Goal: Task Accomplishment & Management: Complete application form

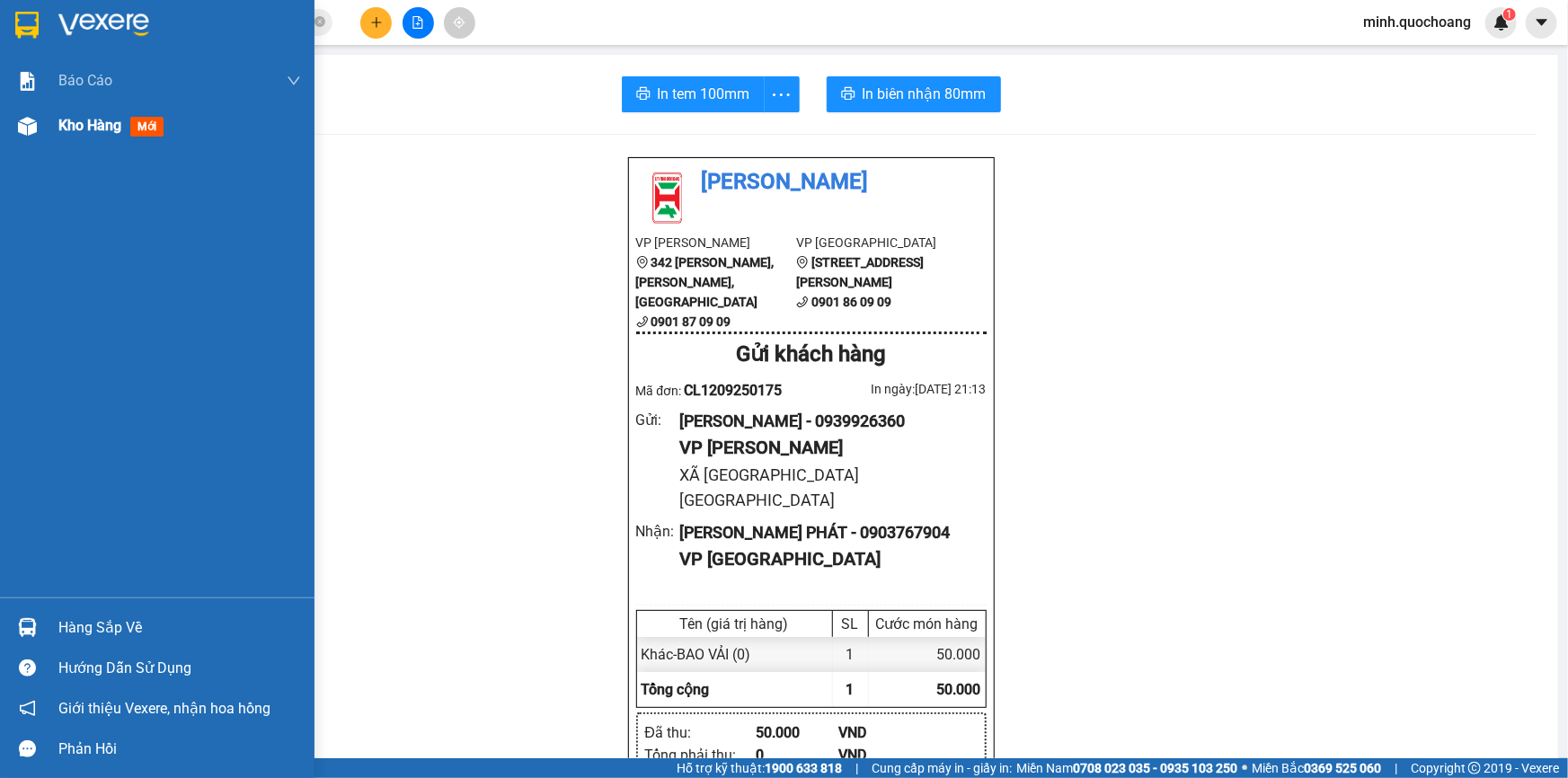
click at [1, 134] on div "Kho hàng mới" at bounding box center [157, 126] width 314 height 45
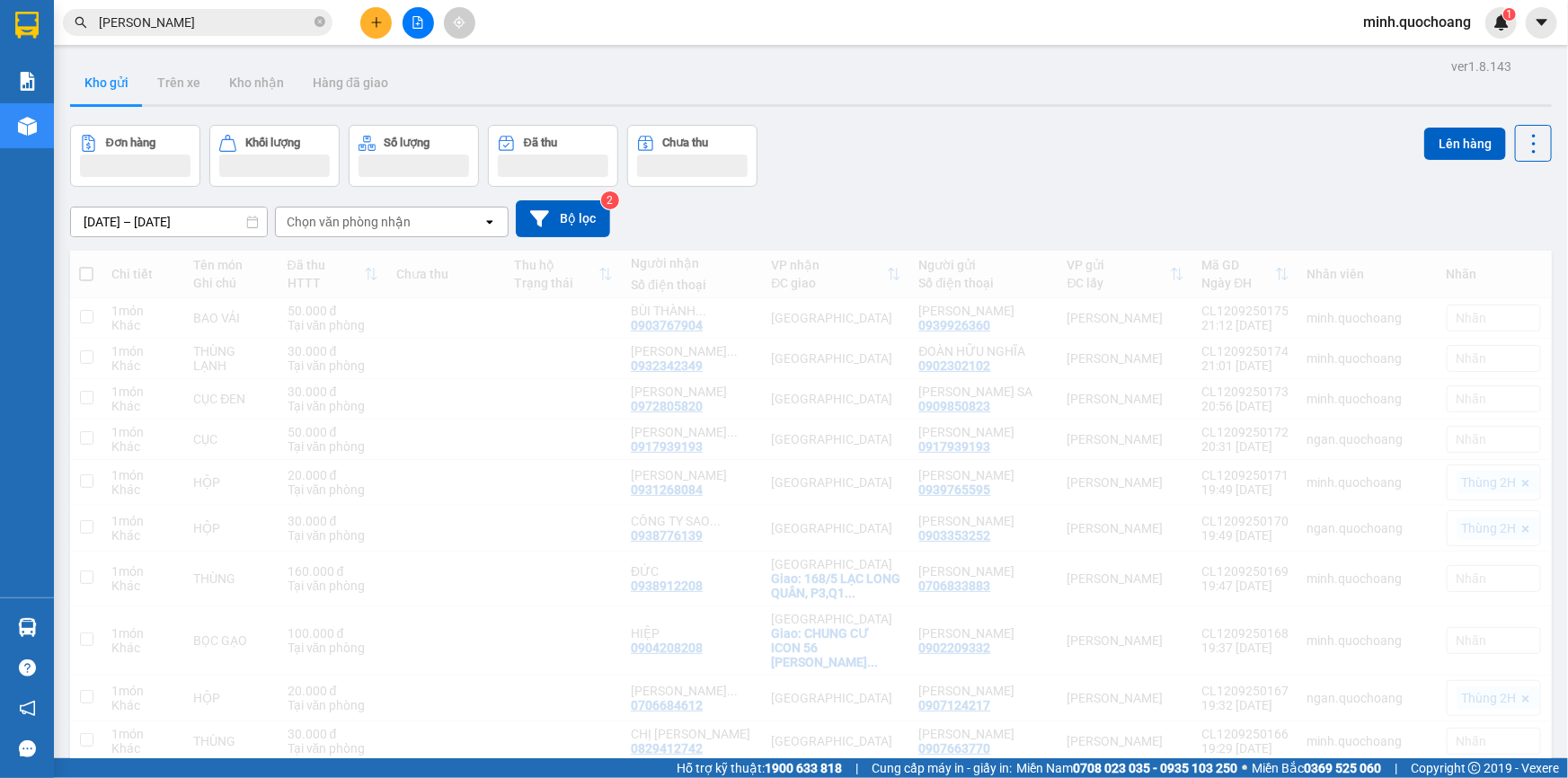
click at [999, 161] on div "Đơn hàng Khối lượng Số lượng Đã thu Chưa thu Lên hàng" at bounding box center [811, 156] width 1482 height 62
click at [976, 155] on div "Đơn hàng Khối lượng Số lượng Đã thu Chưa thu Lên hàng" at bounding box center [811, 156] width 1482 height 62
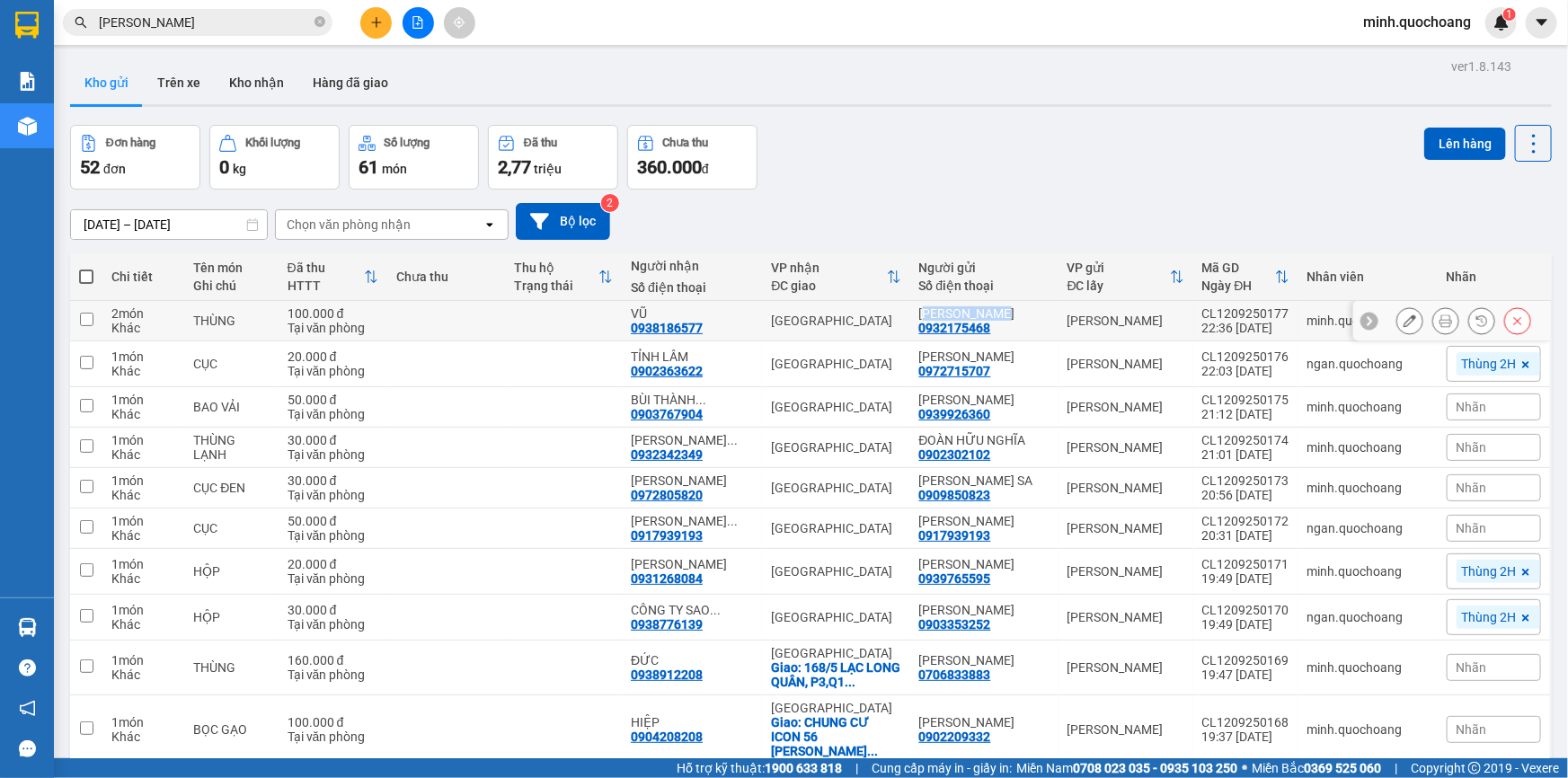
drag, startPoint x: 955, startPoint y: 313, endPoint x: 1037, endPoint y: 311, distance: 82.0
click at [1037, 311] on div "[PERSON_NAME]" at bounding box center [984, 313] width 131 height 14
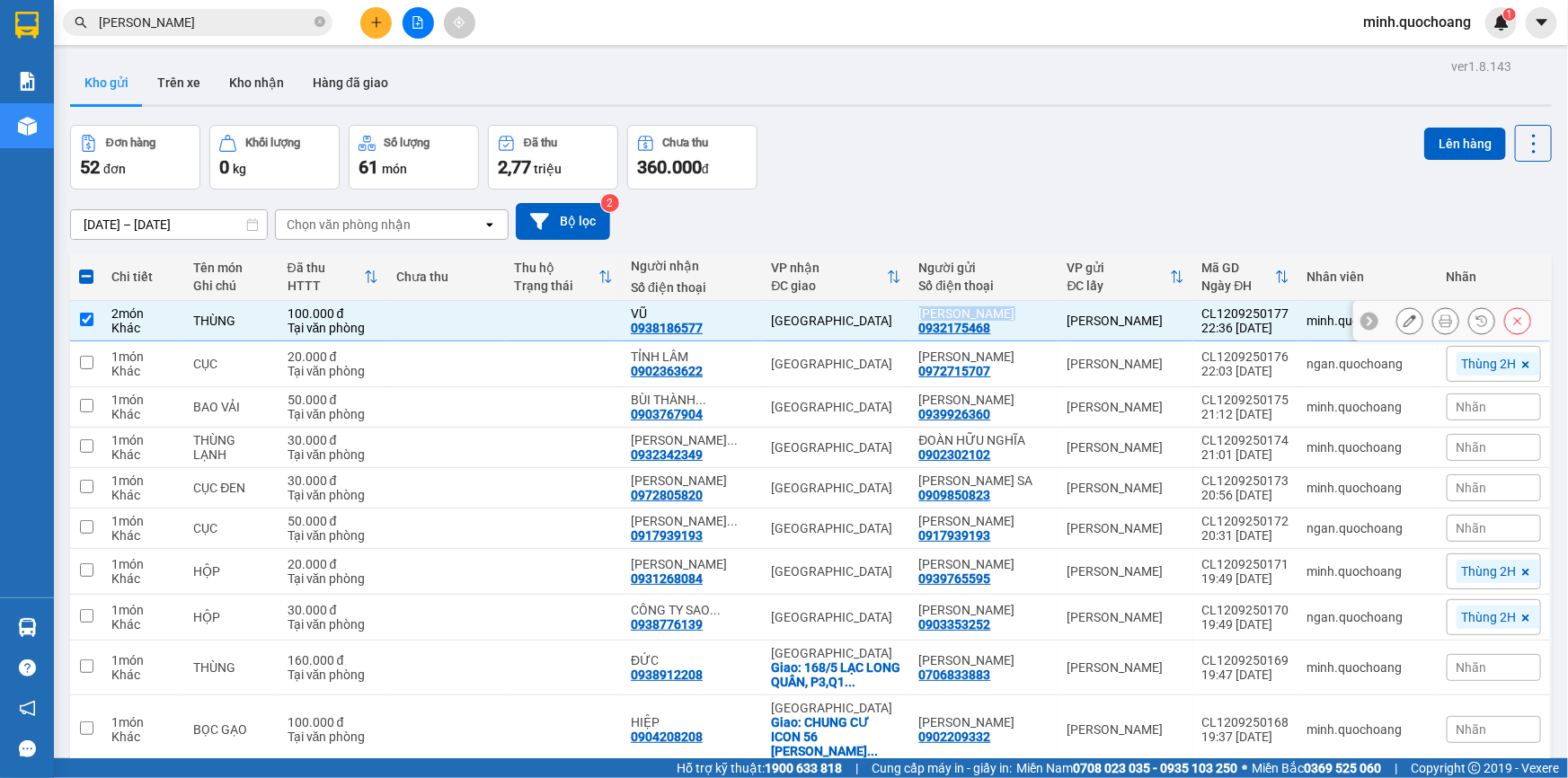
drag, startPoint x: 943, startPoint y: 311, endPoint x: 1045, endPoint y: 311, distance: 102.0
click at [1045, 311] on div "[PERSON_NAME]" at bounding box center [984, 313] width 131 height 14
checkbox input "false"
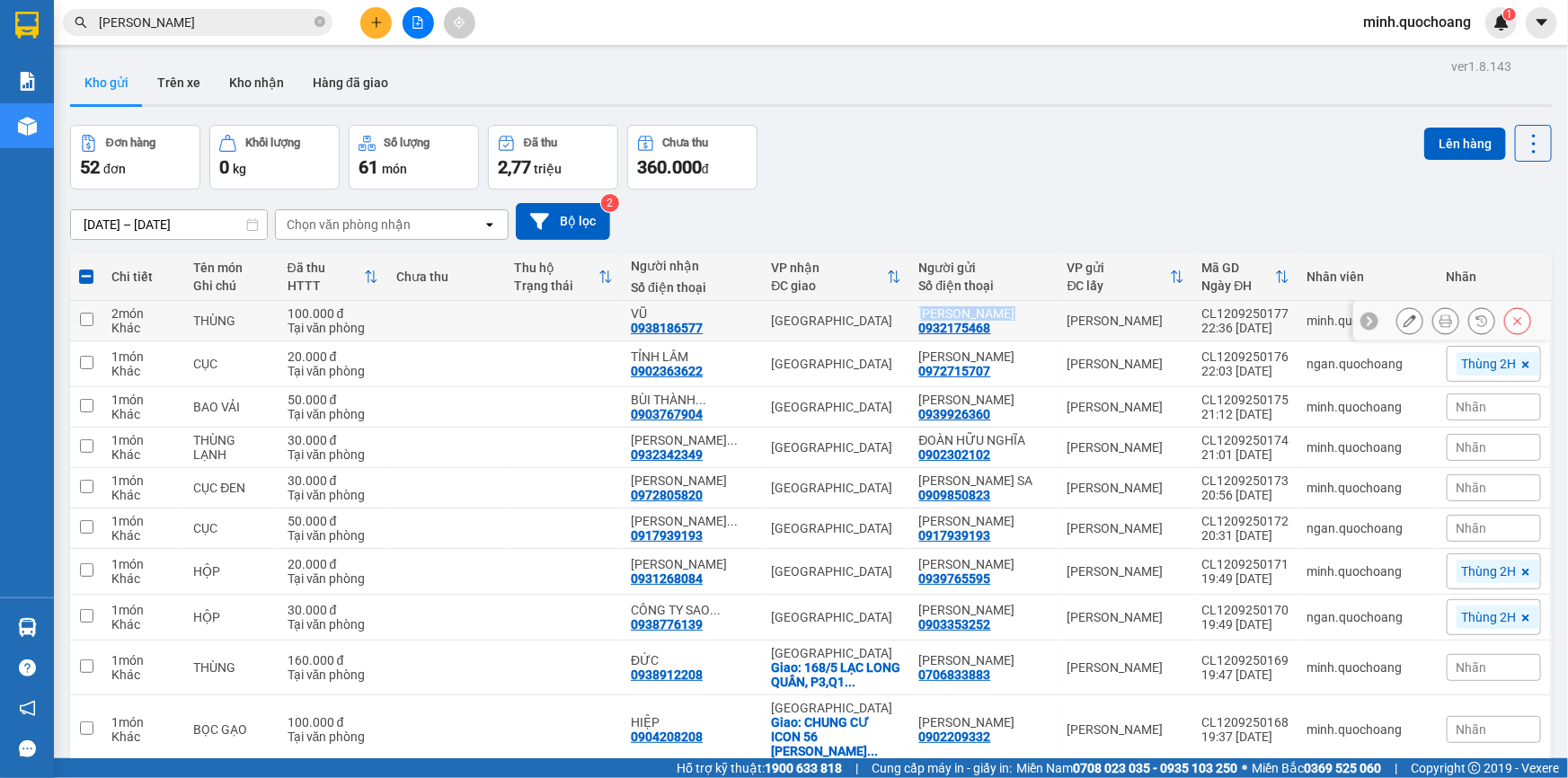
copy div "[PERSON_NAME]"
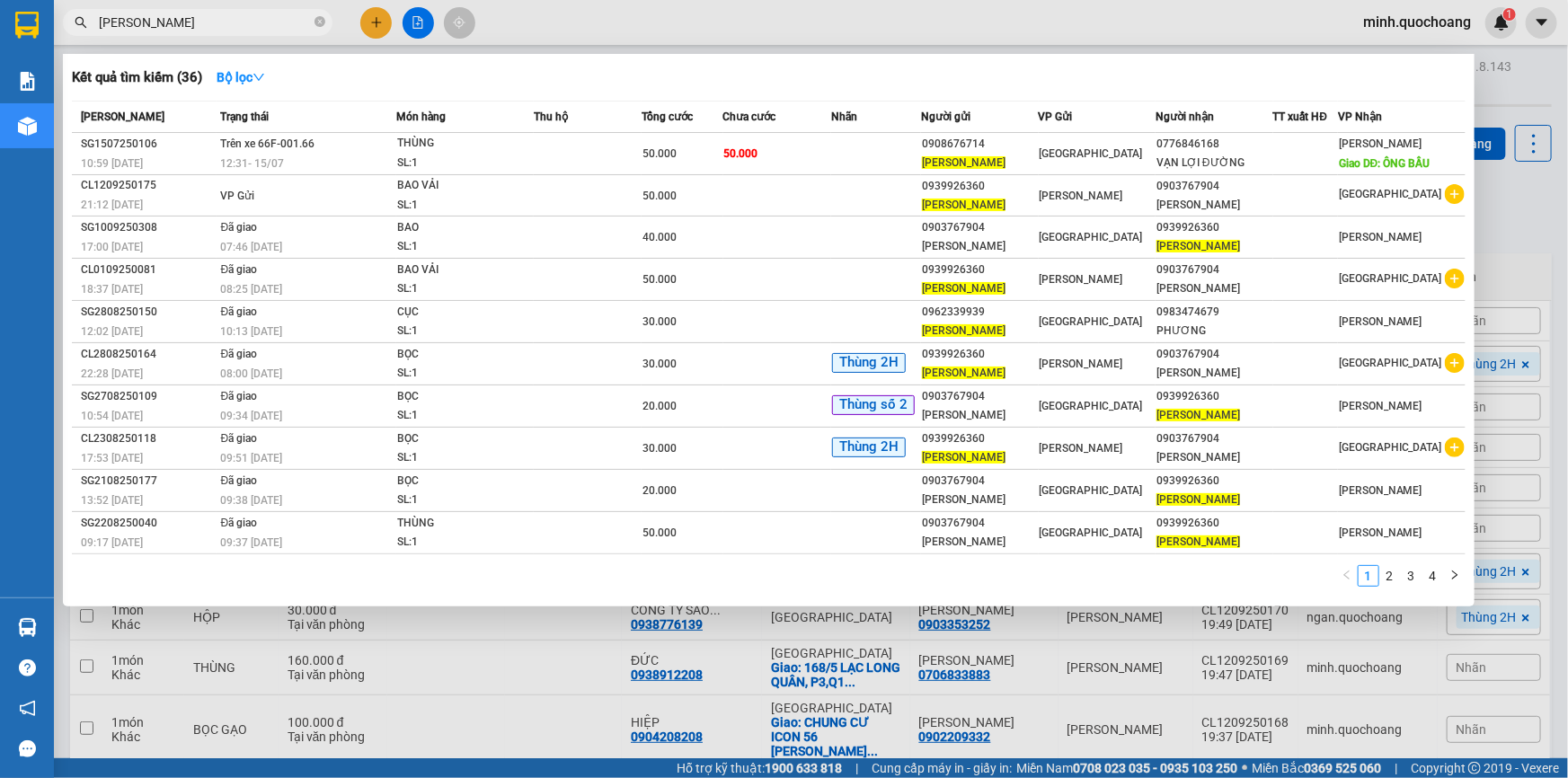
click at [252, 15] on input "[PERSON_NAME]" at bounding box center [204, 21] width 212 height 20
paste input "[PERSON_NAME]"
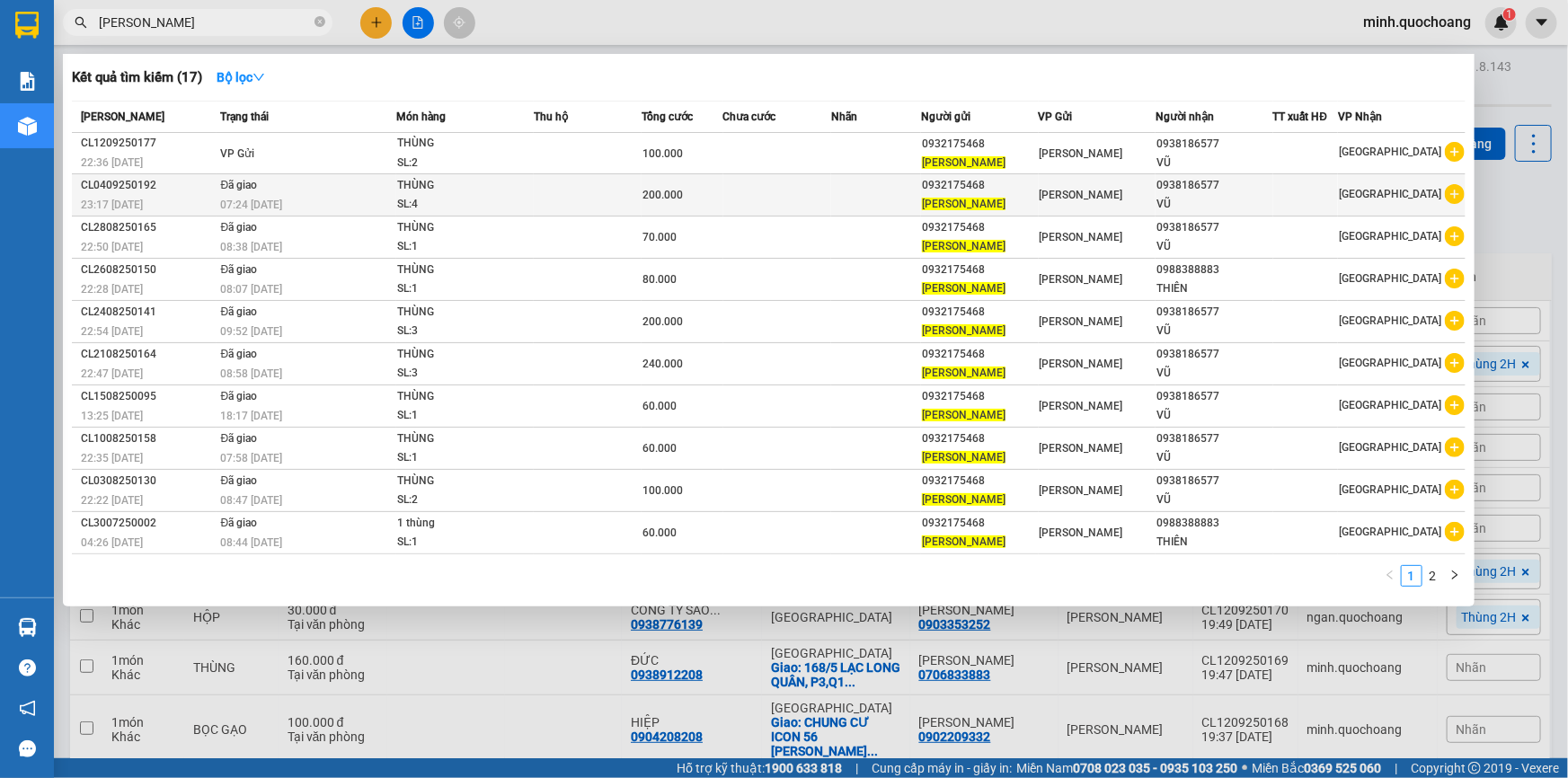
type input "[PERSON_NAME]"
click at [764, 192] on td at bounding box center [777, 195] width 108 height 42
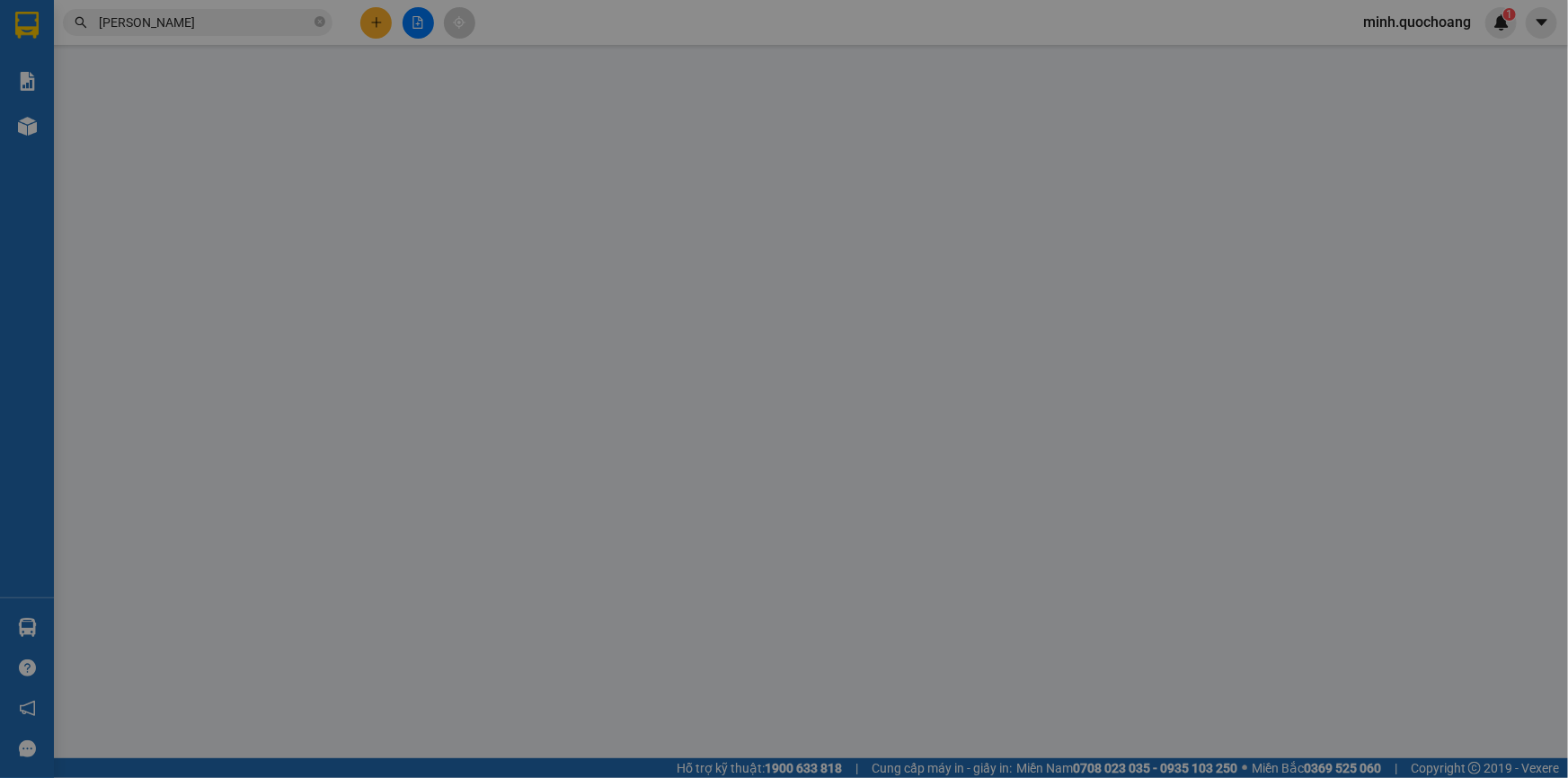
type input "0932175468"
type input "[PERSON_NAME]"
type input "[PERSON_NAME] , [PERSON_NAME] LÃNH , [GEOGRAPHIC_DATA]"
type input "0938186577"
type input "VŨ"
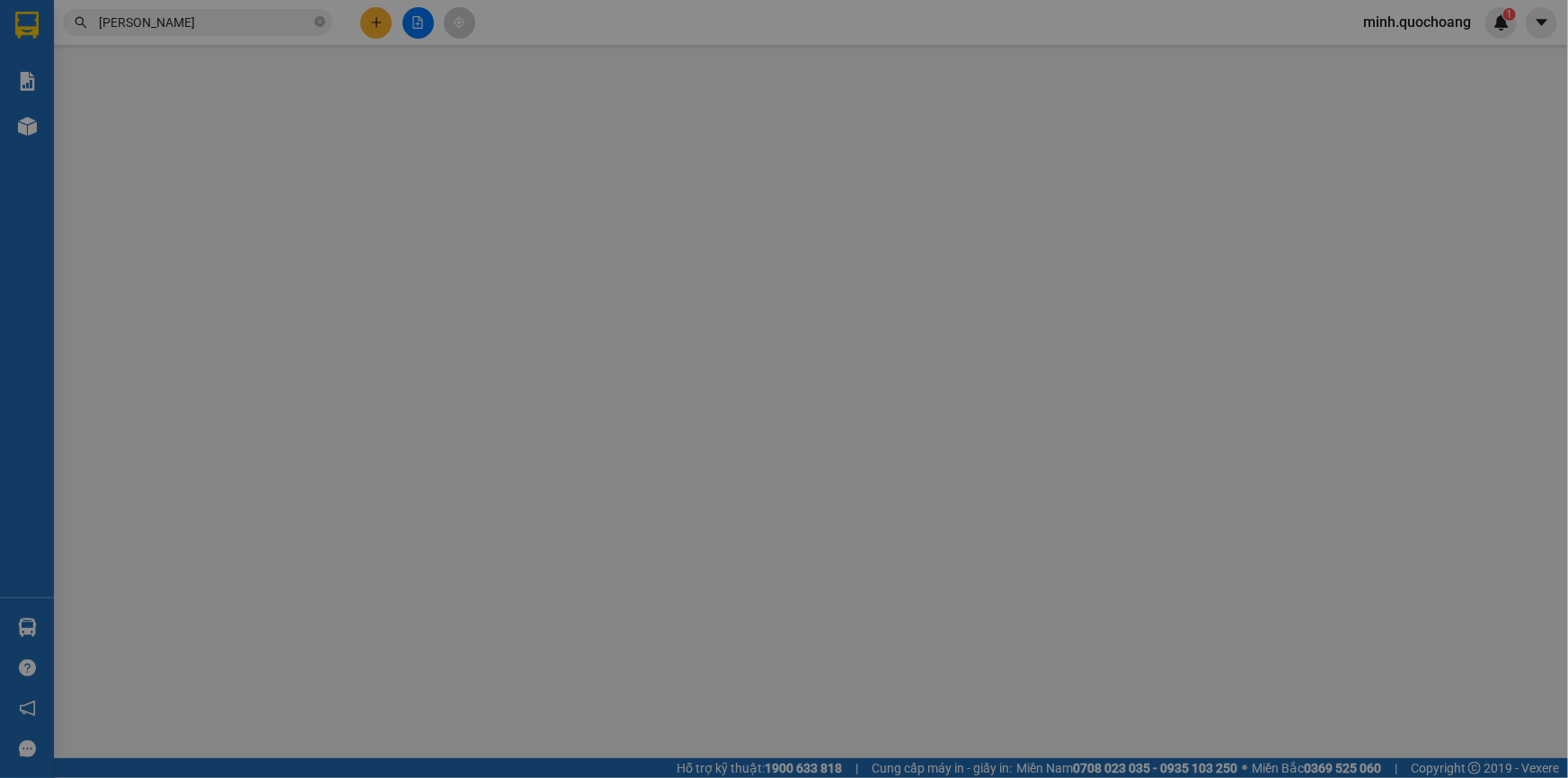
type input "200.000"
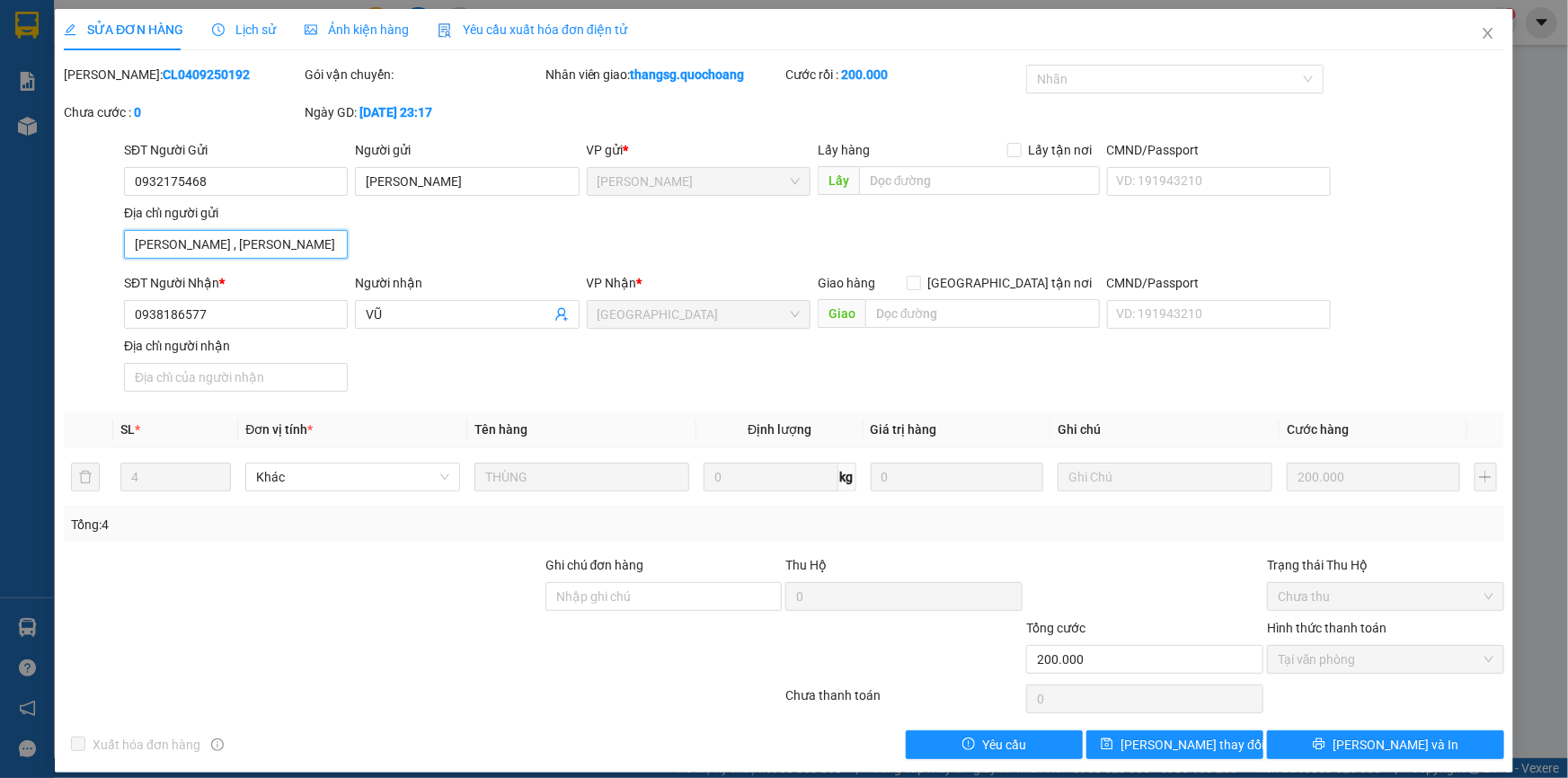
click at [312, 246] on input "[PERSON_NAME] , [PERSON_NAME] LÃNH , [GEOGRAPHIC_DATA]" at bounding box center [236, 244] width 224 height 29
click at [1481, 32] on icon "close" at bounding box center [1488, 33] width 14 height 14
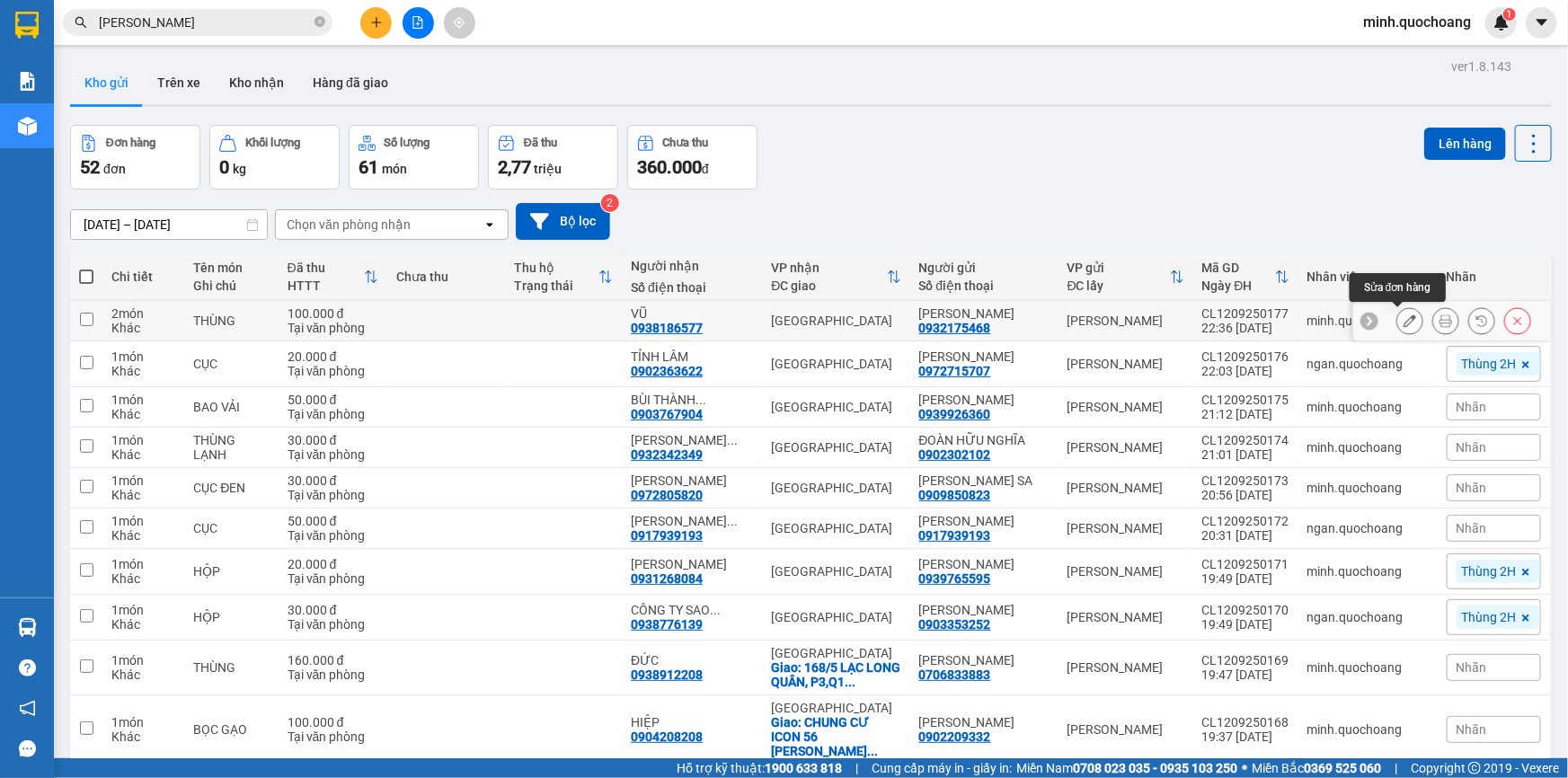
click at [1404, 316] on icon at bounding box center [1409, 320] width 12 height 12
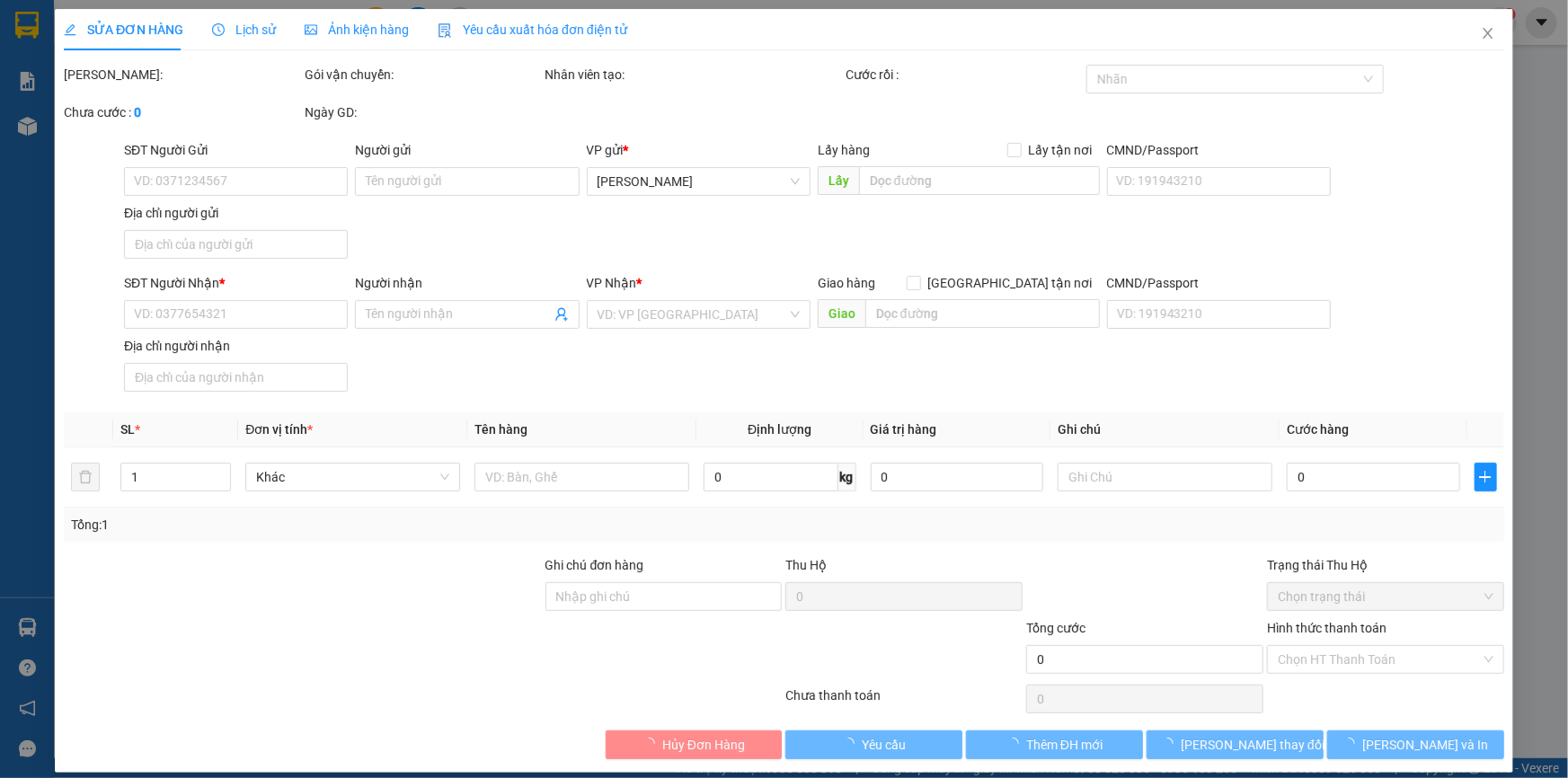
type input "0932175468"
type input "[PERSON_NAME]"
type input "0938186577"
type input "VŨ"
type input "100.000"
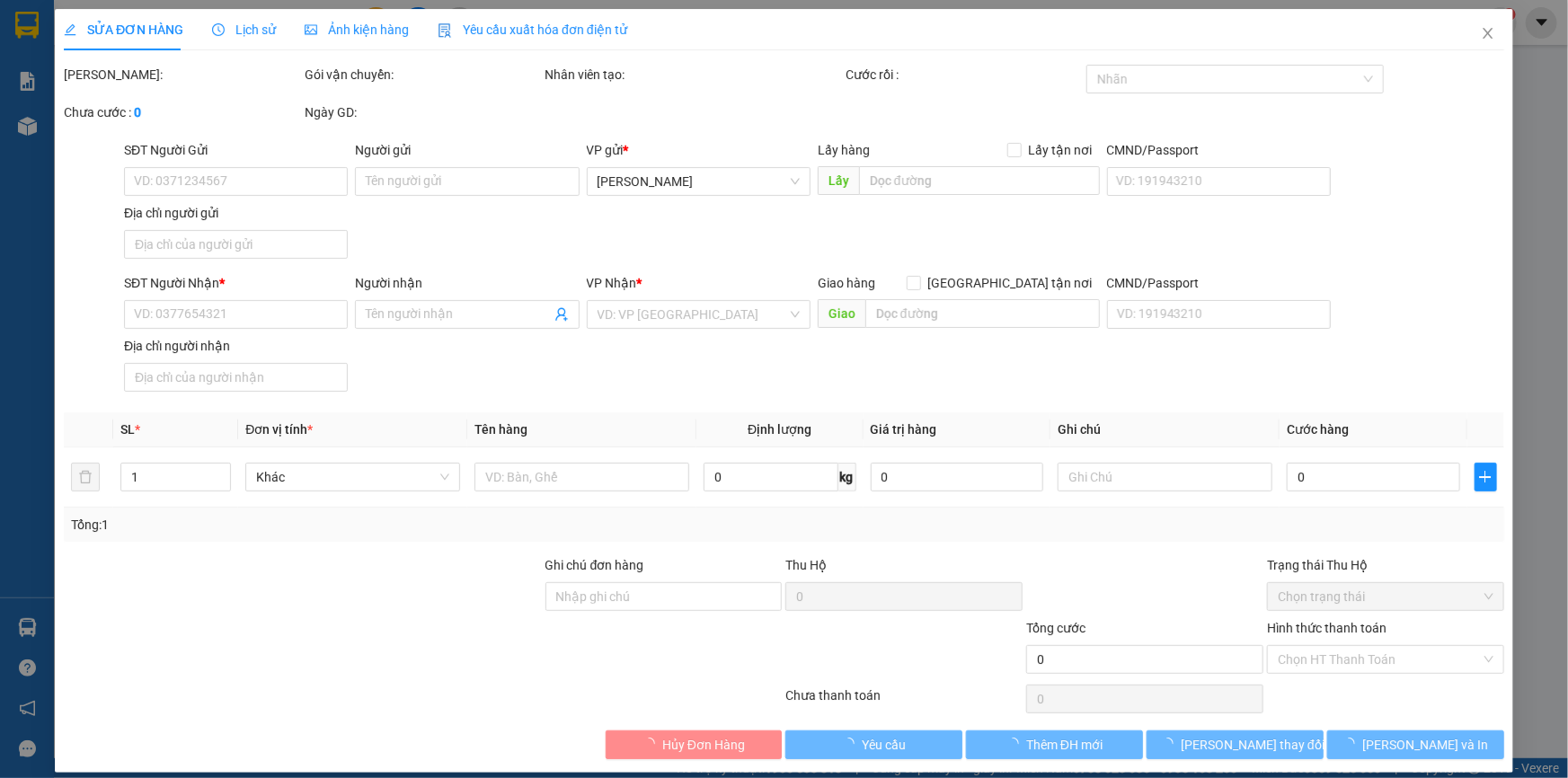
type input "0"
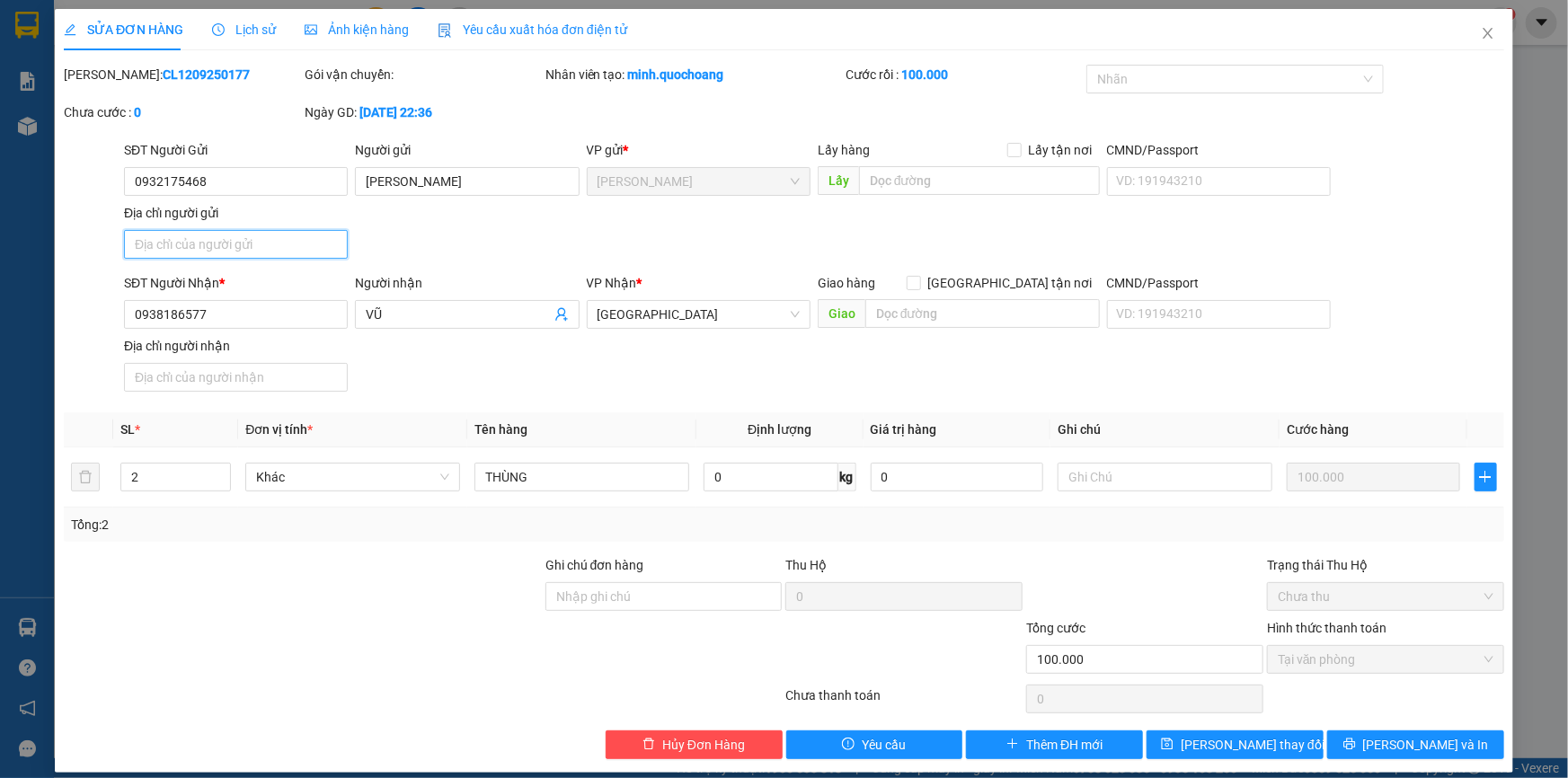
click at [260, 246] on input "Địa chỉ người gửi" at bounding box center [236, 244] width 224 height 29
paste input "[PERSON_NAME] , [PERSON_NAME] LÃNH , [GEOGRAPHIC_DATA]"
type input "[PERSON_NAME] , [PERSON_NAME] LÃNH , [GEOGRAPHIC_DATA]"
click at [1356, 741] on icon "printer" at bounding box center [1349, 743] width 12 height 12
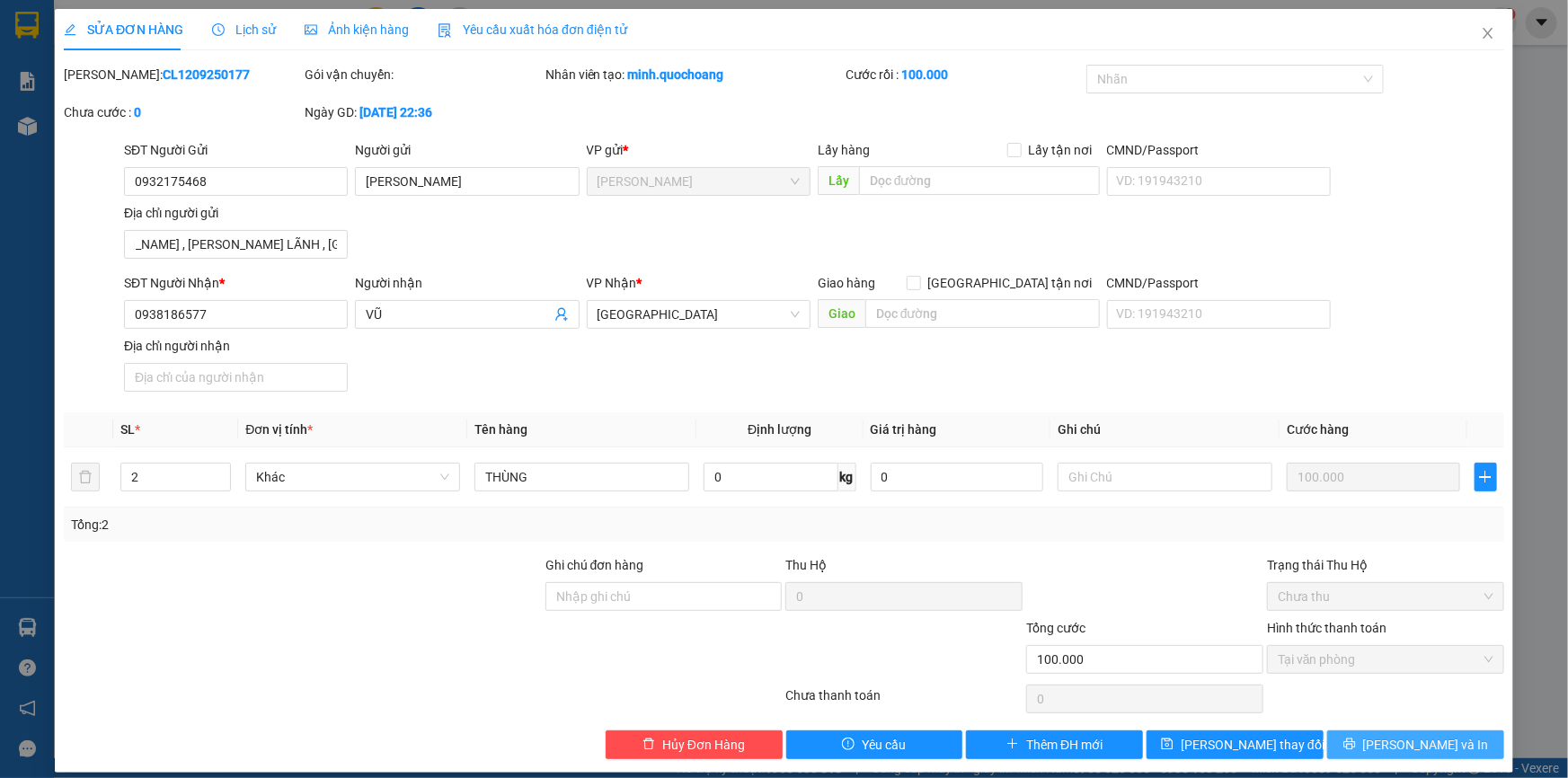
scroll to position [0, 0]
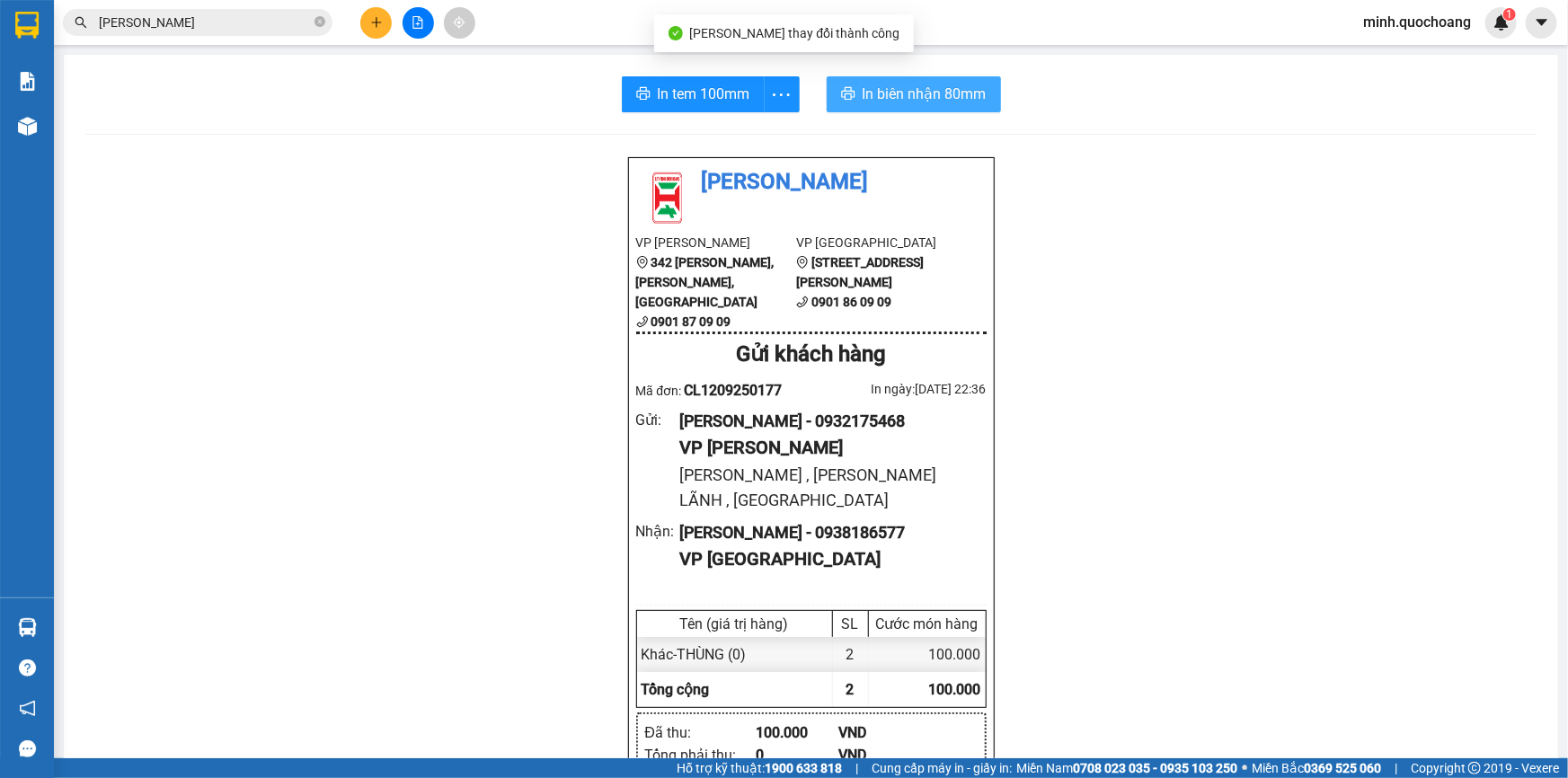
click at [976, 79] on button "In biên nhận 80mm" at bounding box center [913, 94] width 174 height 36
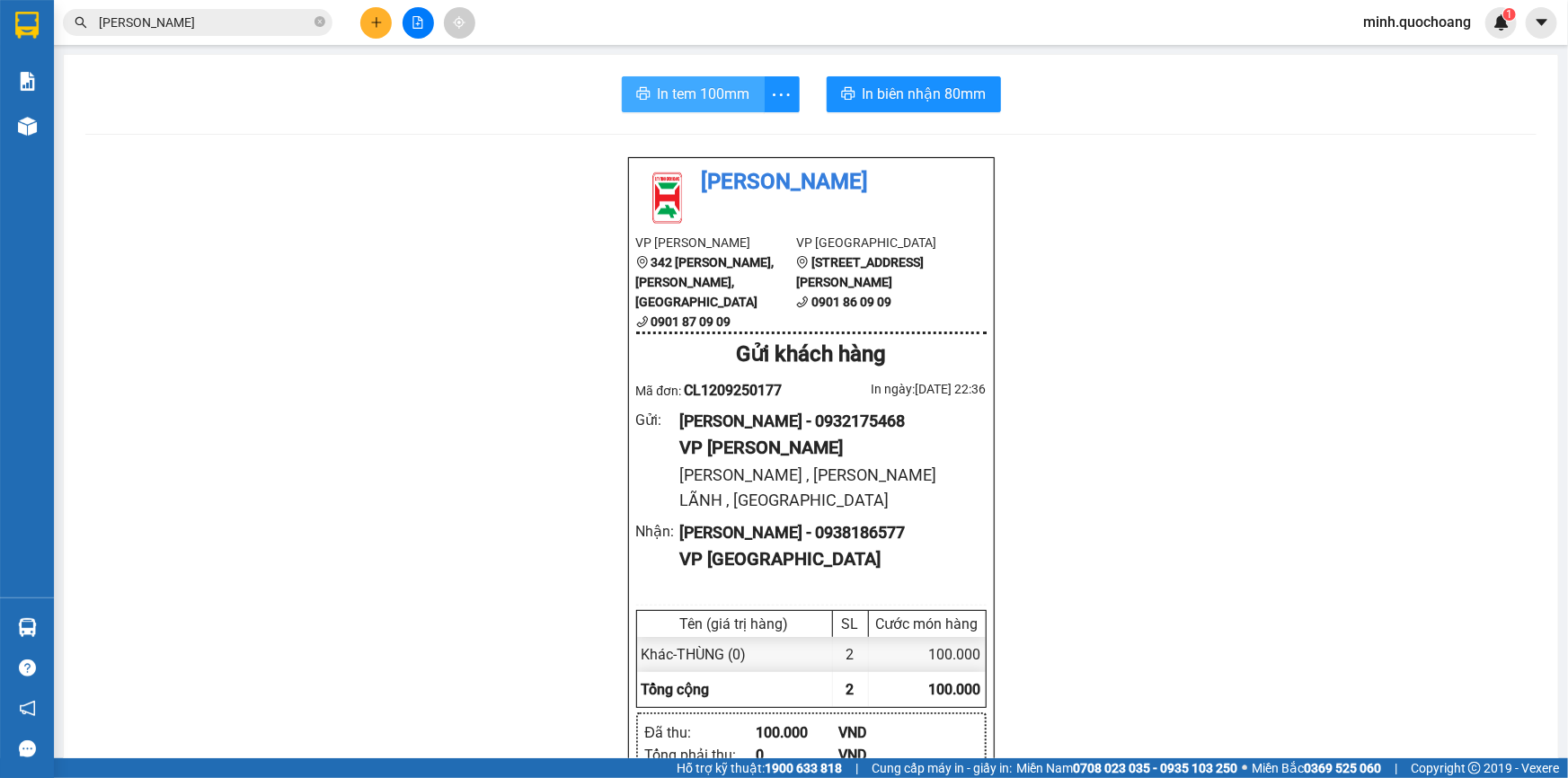
click at [723, 102] on span "In tem 100mm" at bounding box center [703, 94] width 92 height 22
